Goal: Information Seeking & Learning: Understand process/instructions

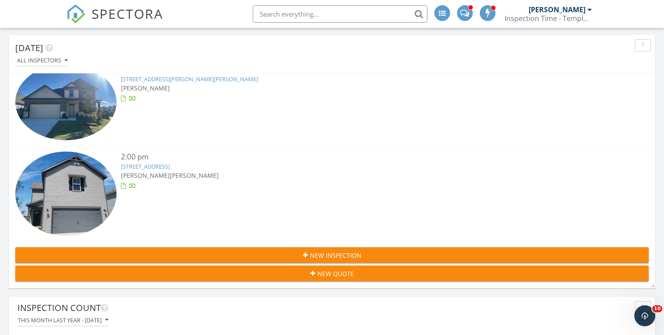
scroll to position [131, 0]
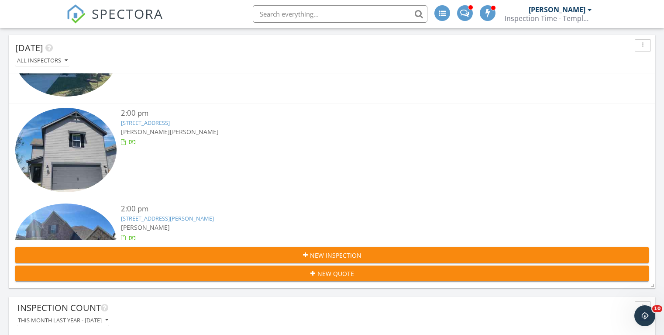
click at [170, 121] on link "[STREET_ADDRESS]" at bounding box center [145, 123] width 49 height 8
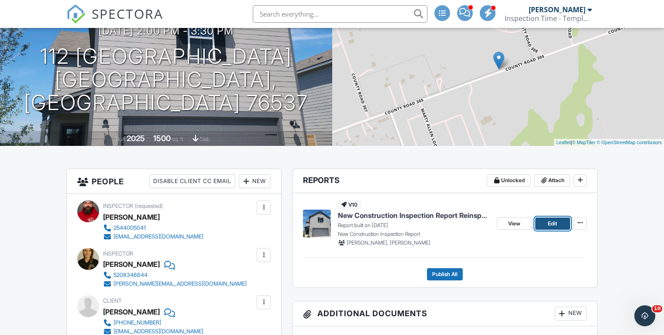
click at [548, 221] on span "Edit" at bounding box center [552, 223] width 9 height 9
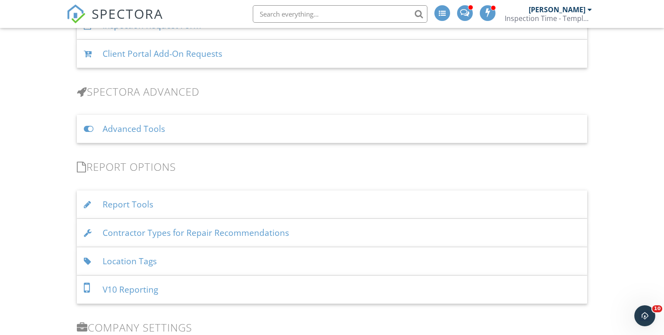
scroll to position [742, 0]
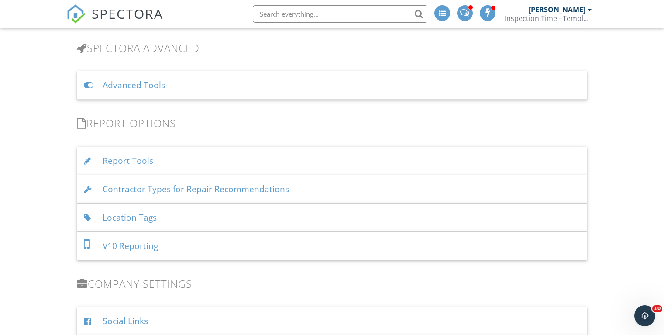
click at [184, 158] on div "Report Tools" at bounding box center [332, 161] width 510 height 28
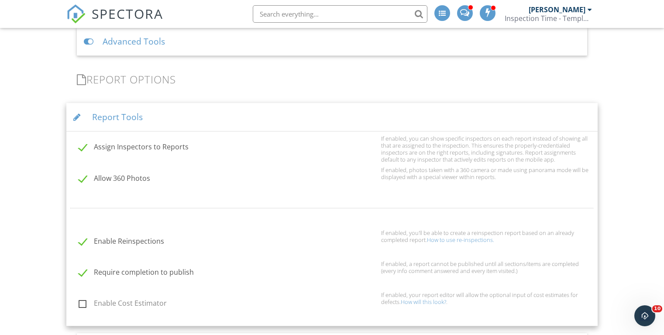
scroll to position [829, 0]
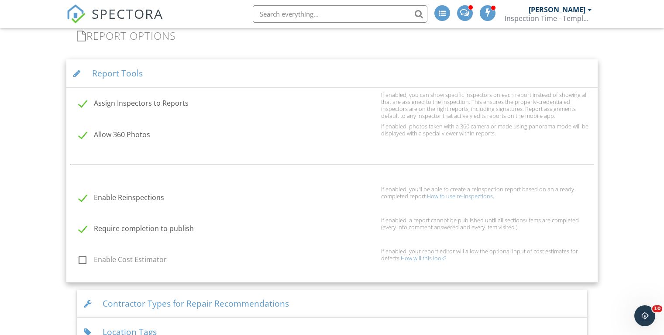
click at [458, 195] on link "How to use re-inspections." at bounding box center [460, 196] width 67 height 8
